Goal: Task Accomplishment & Management: Use online tool/utility

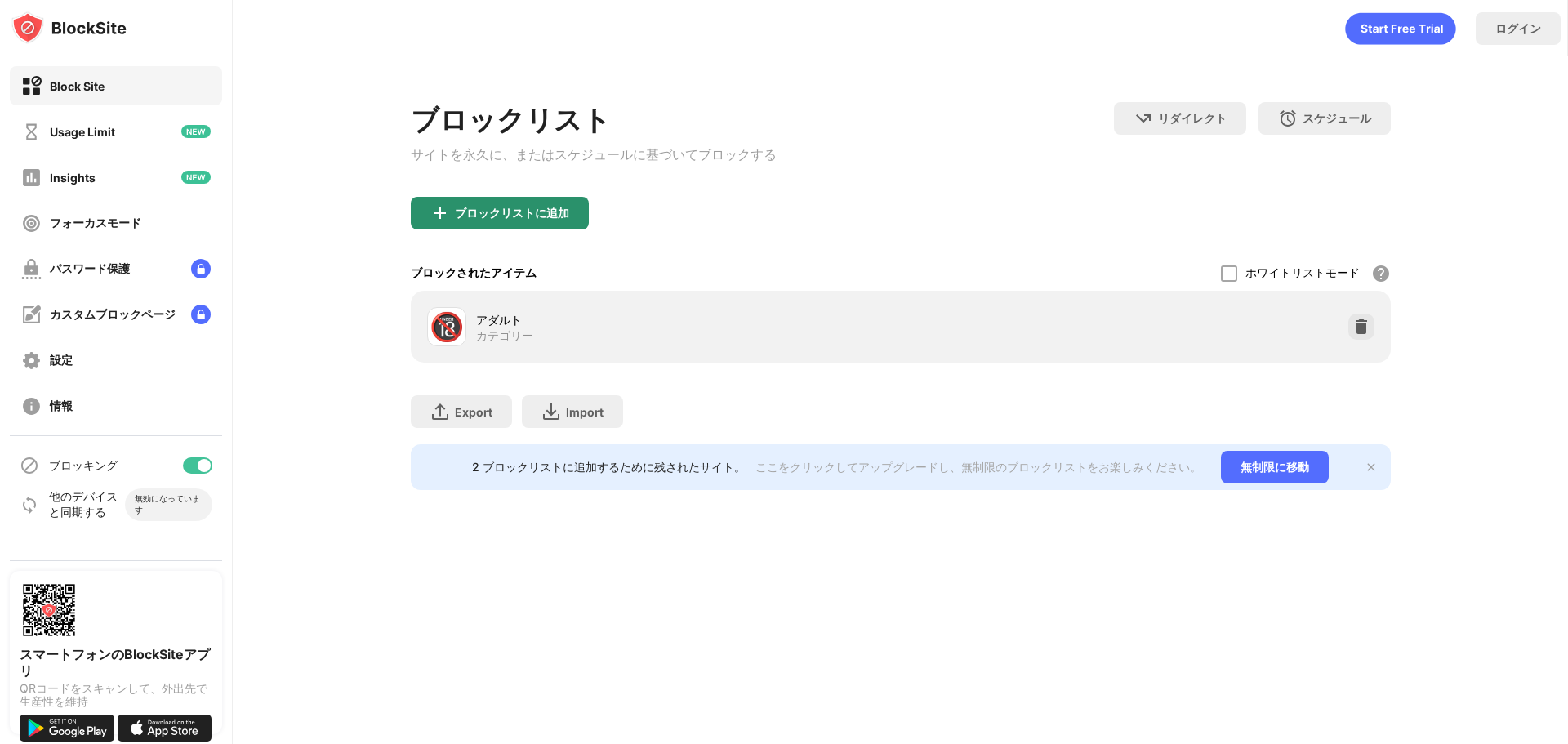
click at [549, 213] on div "ブロックリストに追加" at bounding box center [512, 213] width 114 height 13
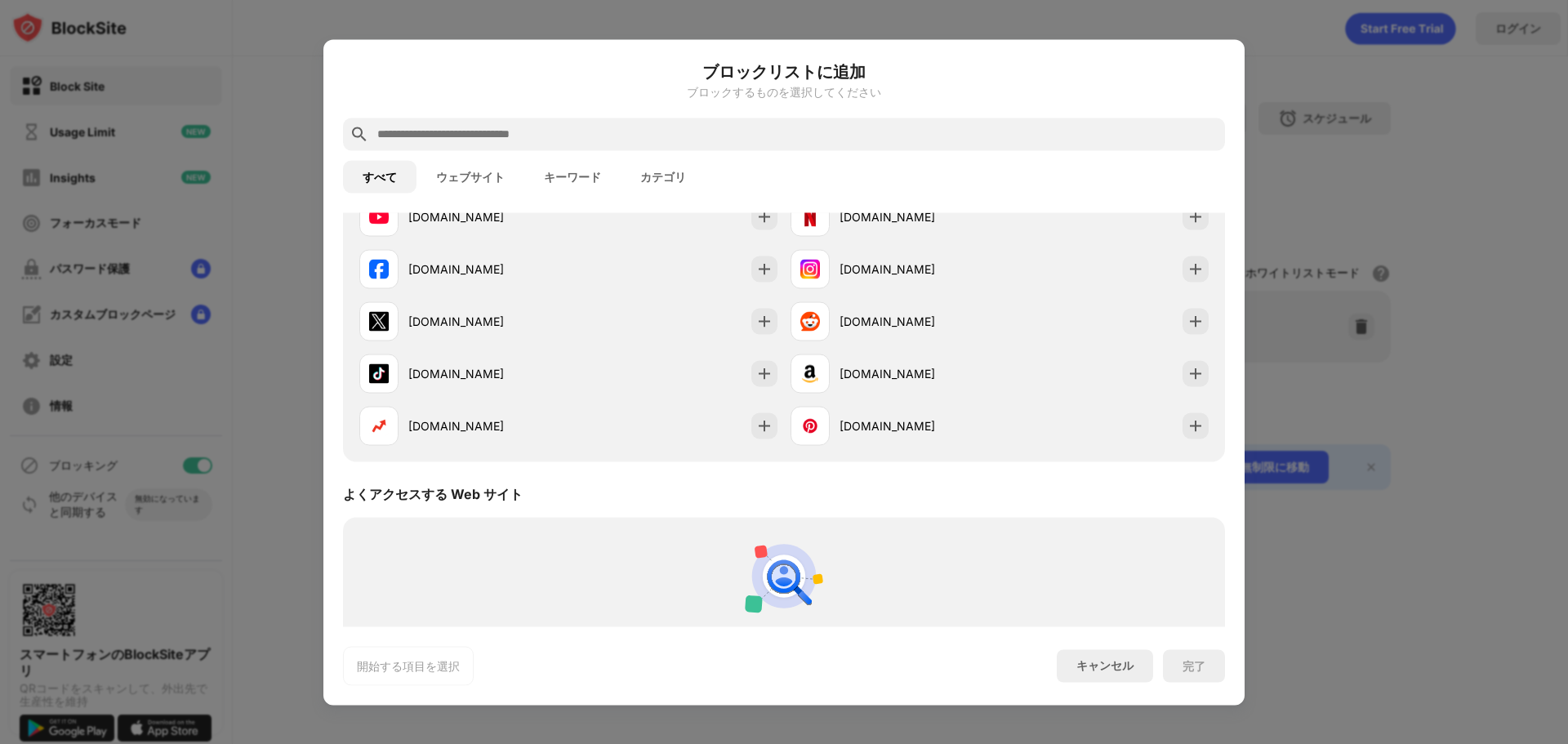
scroll to position [327, 0]
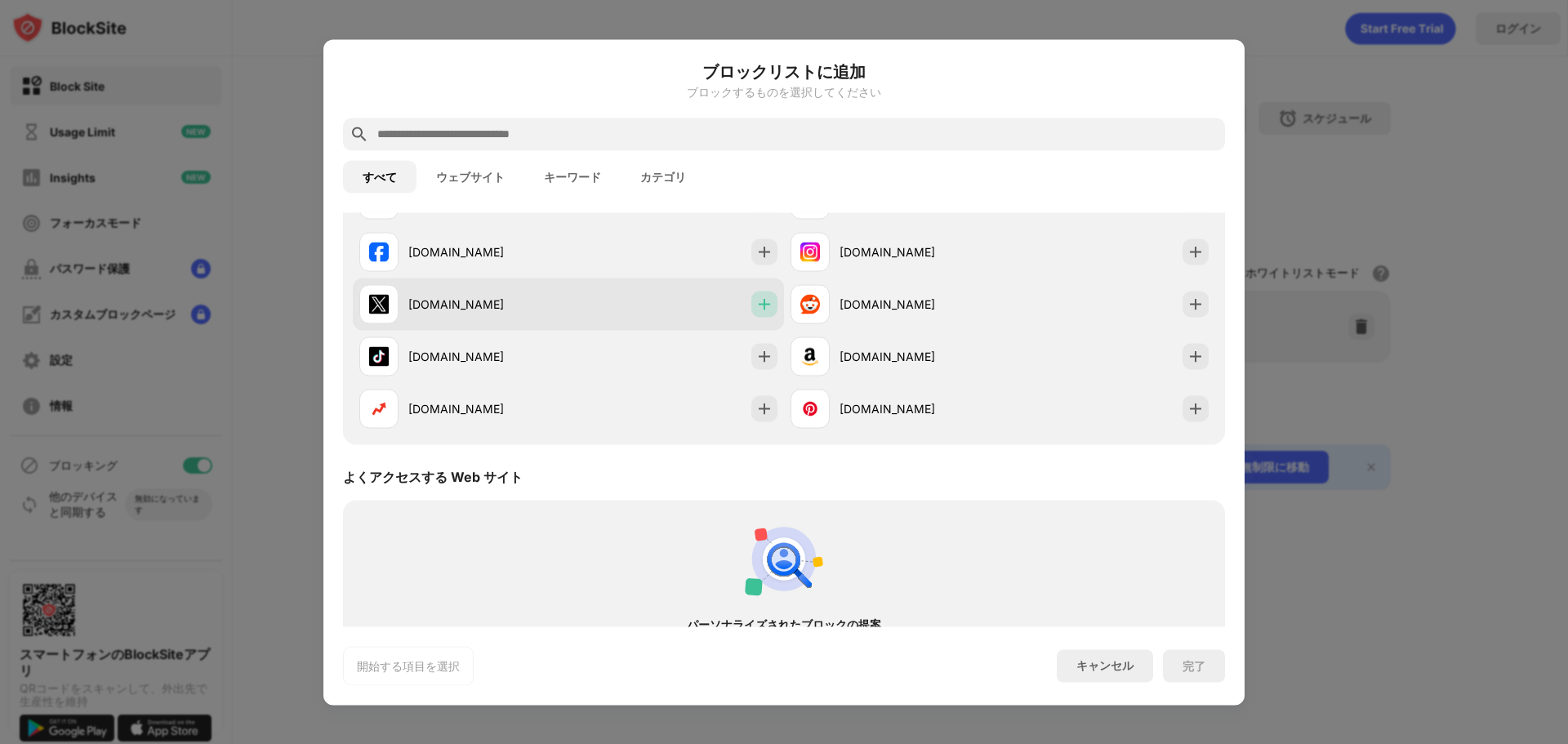
click at [770, 302] on div at bounding box center [764, 303] width 27 height 27
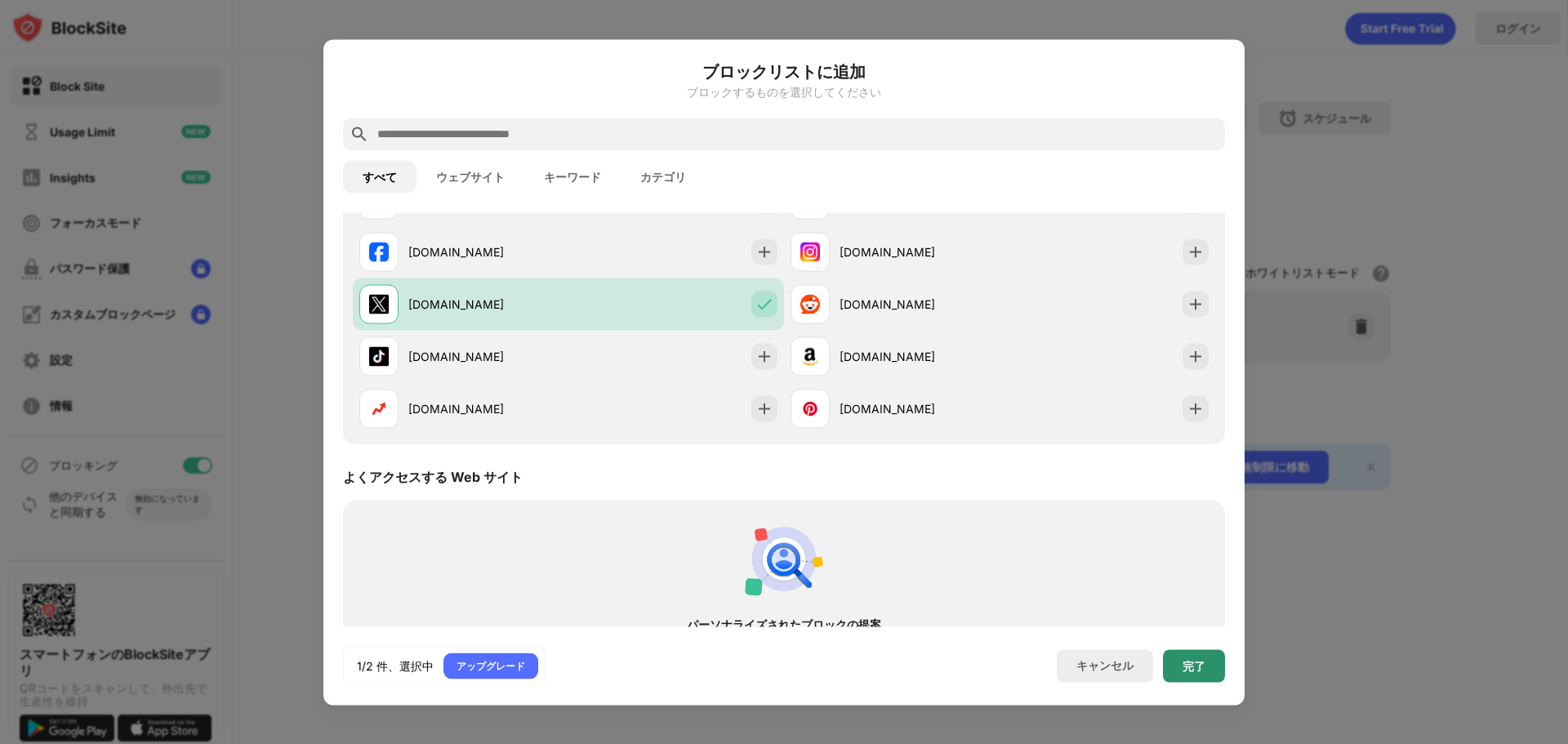
click at [1193, 670] on div "完了" at bounding box center [1194, 665] width 23 height 13
